Goal: Check status: Check status

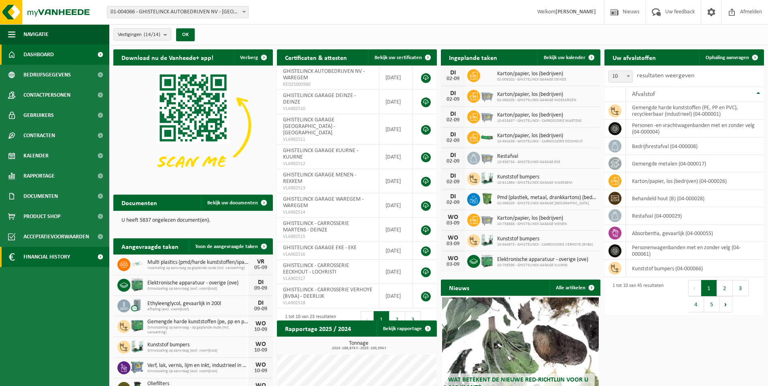
click at [43, 258] on span "Financial History" at bounding box center [46, 257] width 47 height 20
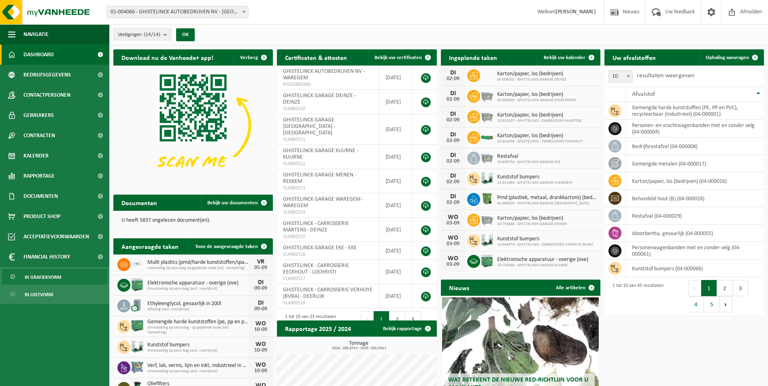
click at [40, 276] on span "In grafiekvorm" at bounding box center [43, 277] width 36 height 15
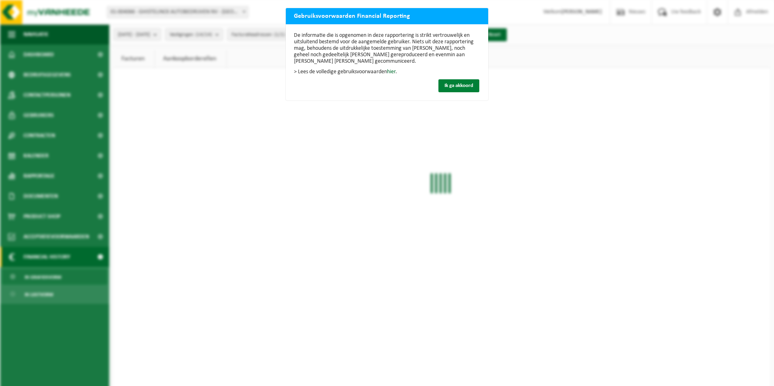
click at [454, 84] on span "Ik ga akkoord" at bounding box center [458, 85] width 29 height 5
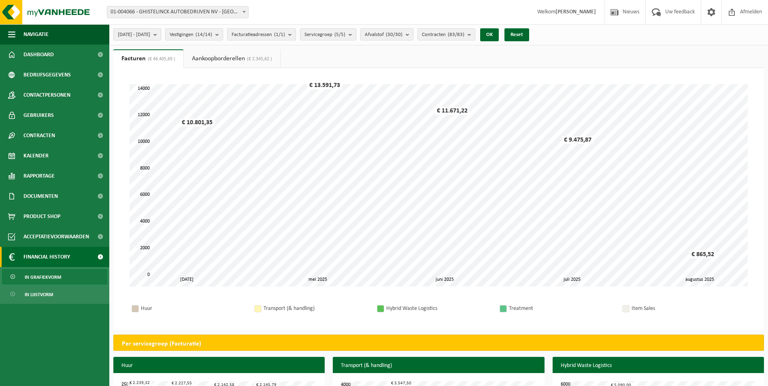
click at [161, 34] on button "2025-04-01 - 2025-09-02" at bounding box center [137, 34] width 48 height 12
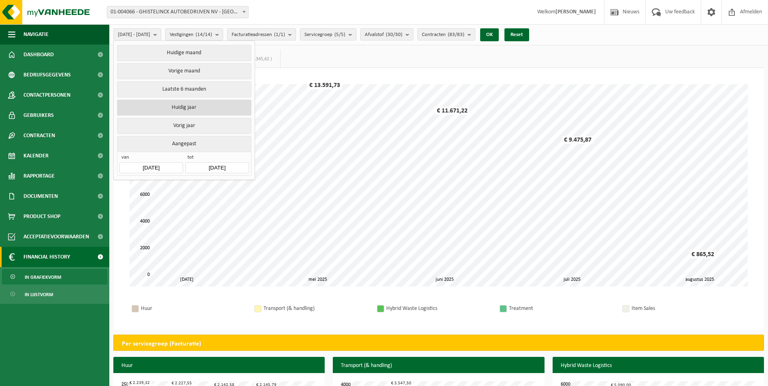
click at [191, 105] on button "Huidig jaar" at bounding box center [184, 108] width 134 height 16
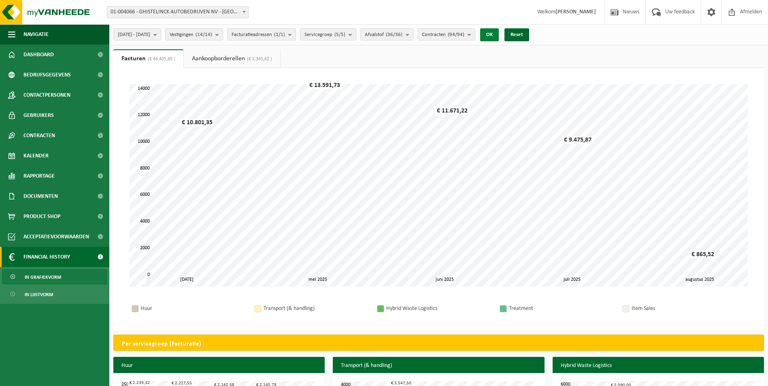
click at [499, 34] on button "OK" at bounding box center [489, 34] width 19 height 13
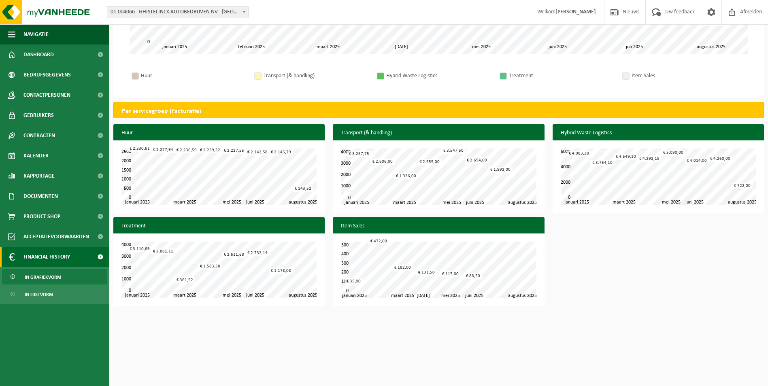
scroll to position [230, 0]
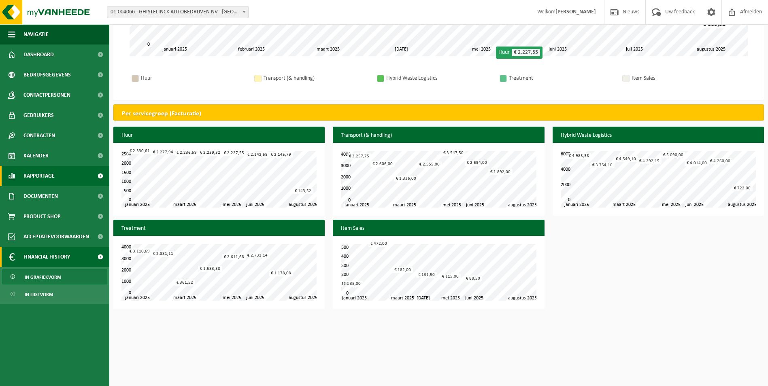
click at [39, 180] on span "Rapportage" at bounding box center [38, 176] width 31 height 20
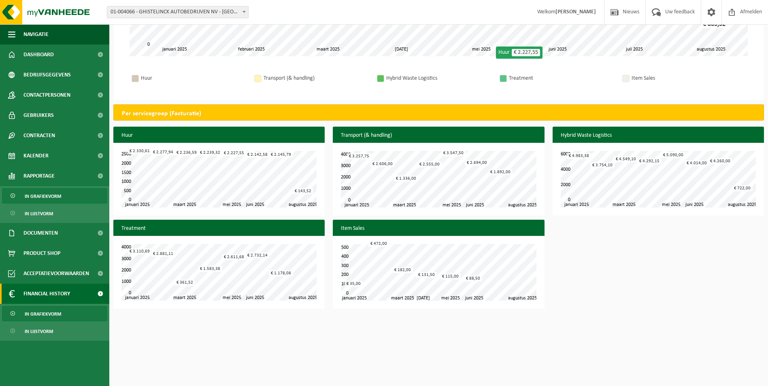
click at [45, 197] on span "In grafiekvorm" at bounding box center [43, 196] width 36 height 15
